Goal: Navigation & Orientation: Find specific page/section

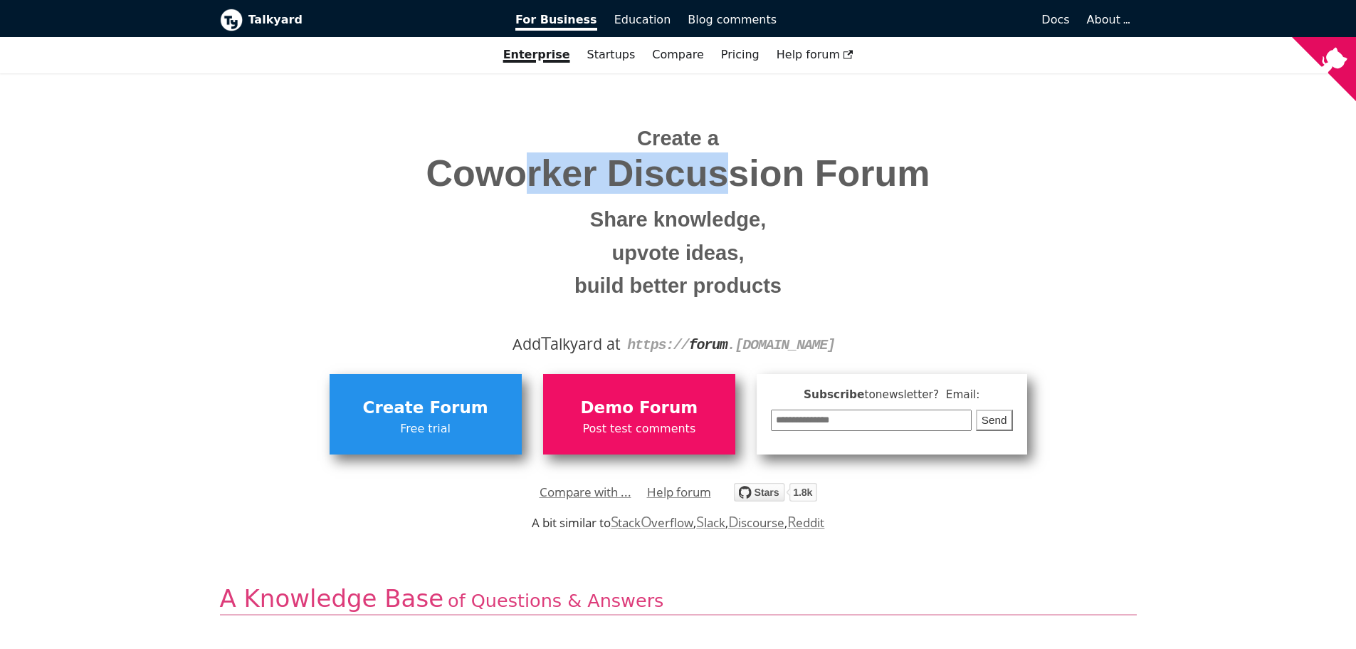
drag, startPoint x: 530, startPoint y: 179, endPoint x: 725, endPoint y: 166, distance: 194.8
click at [725, 166] on span "Coworker Discussion Forum" at bounding box center [679, 173] width 896 height 41
click at [854, 174] on span "Coworker Discussion Forum" at bounding box center [679, 173] width 896 height 41
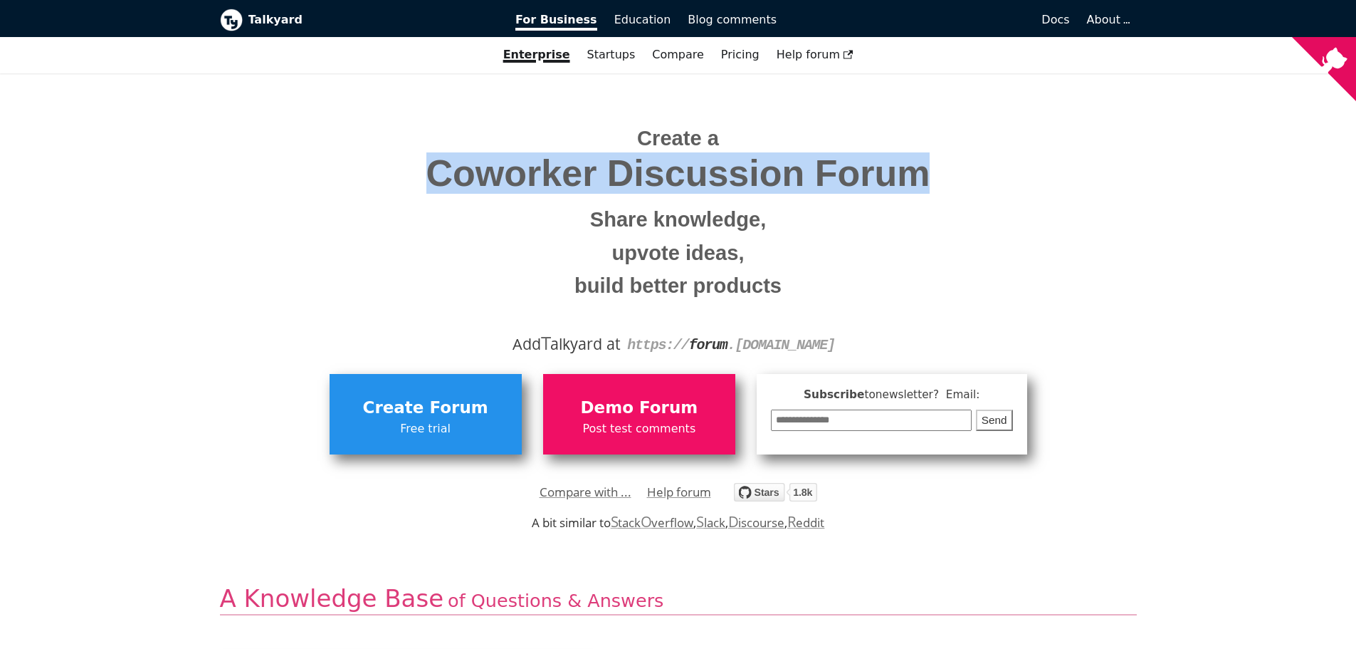
drag, startPoint x: 854, startPoint y: 174, endPoint x: 551, endPoint y: 179, distance: 303.3
click at [551, 179] on span "Coworker Discussion Forum" at bounding box center [679, 173] width 896 height 41
click at [550, 179] on span "Coworker Discussion Forum" at bounding box center [679, 173] width 896 height 41
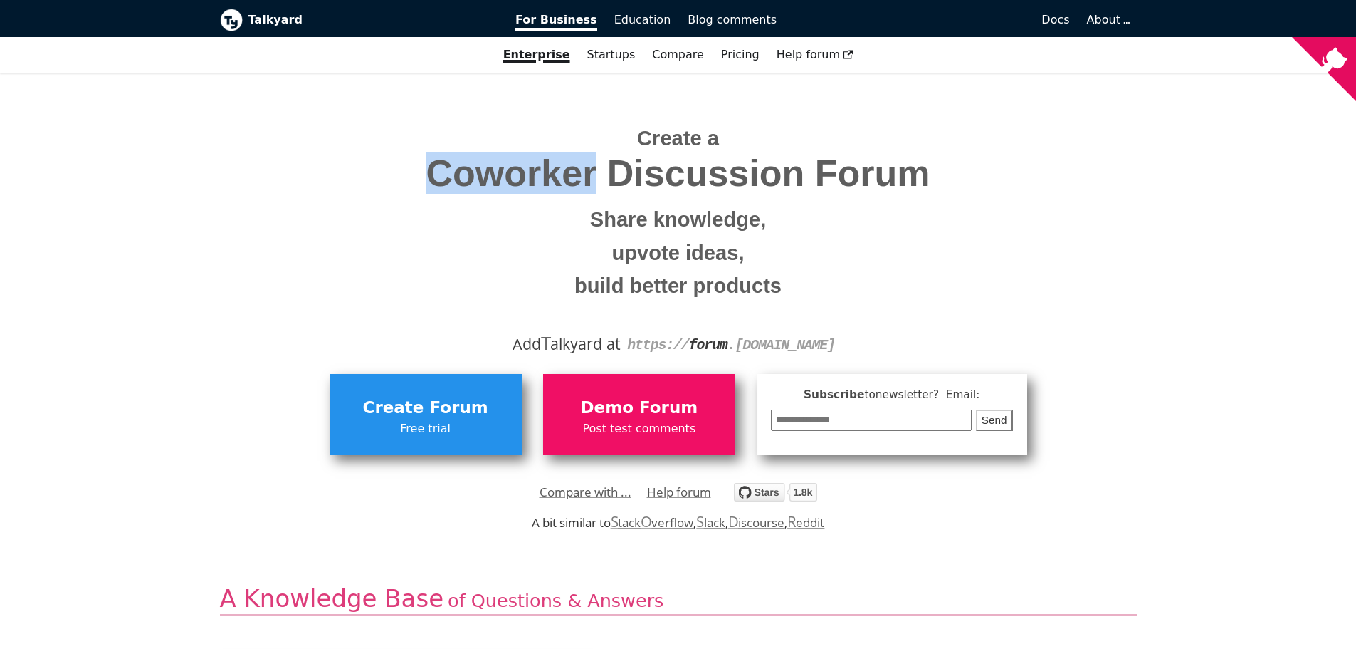
click at [550, 179] on span "Coworker Discussion Forum" at bounding box center [679, 173] width 896 height 41
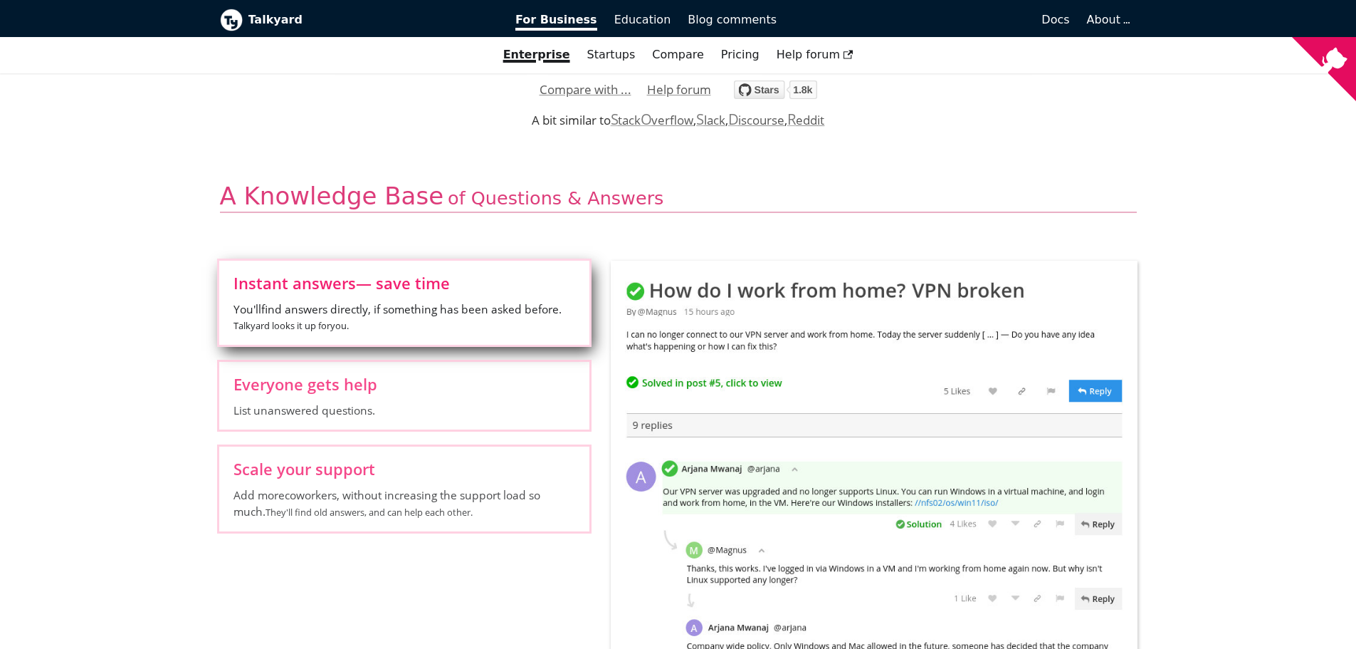
scroll to position [486, 0]
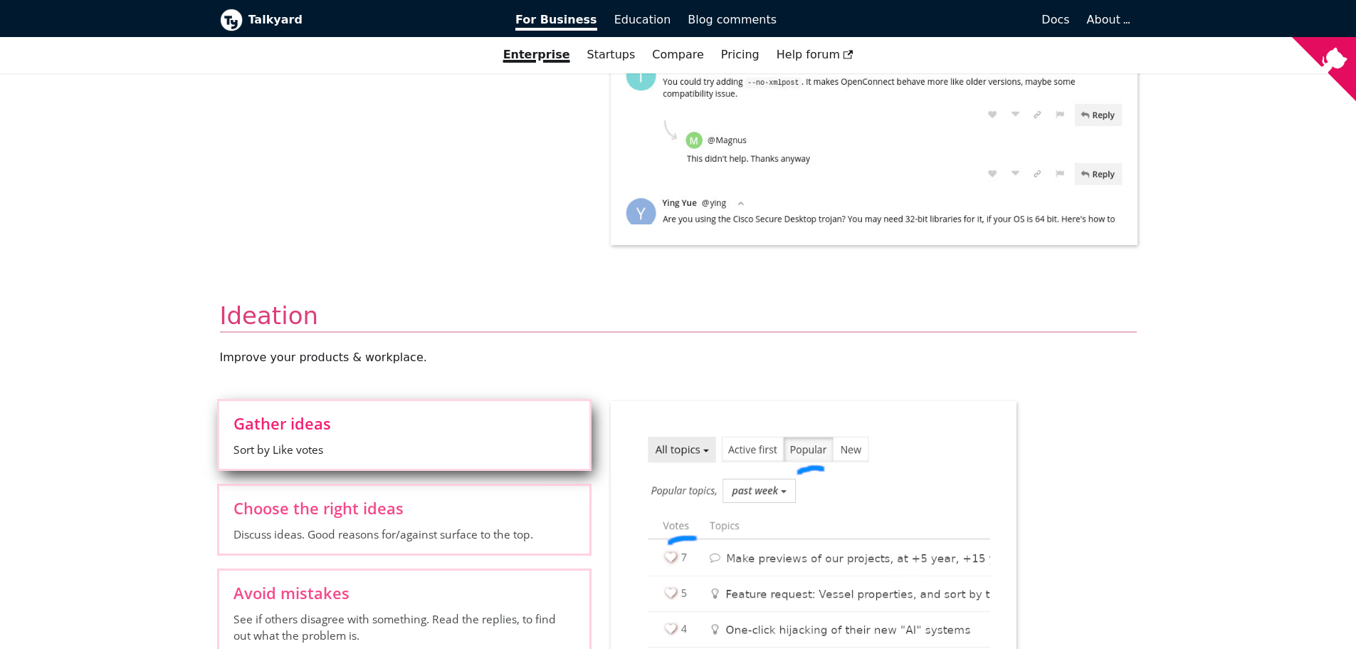
scroll to position [973, 0]
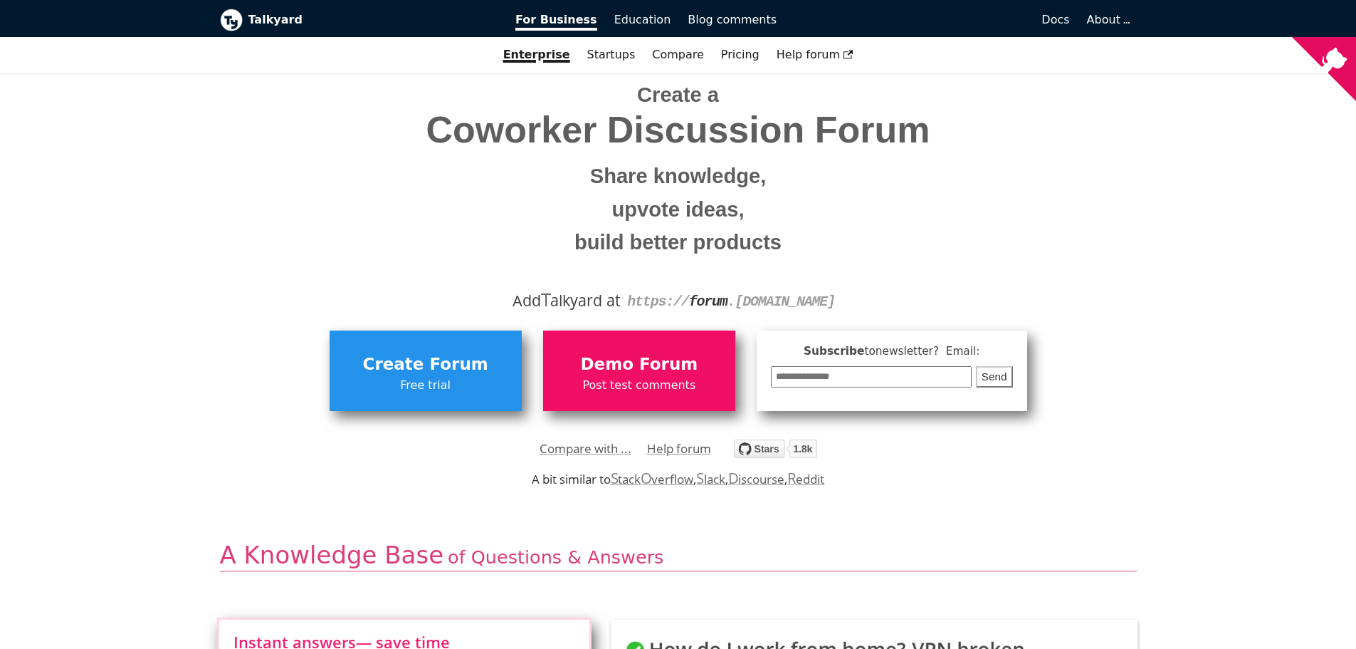
scroll to position [0, 0]
